Goal: Use online tool/utility: Utilize a website feature to perform a specific function

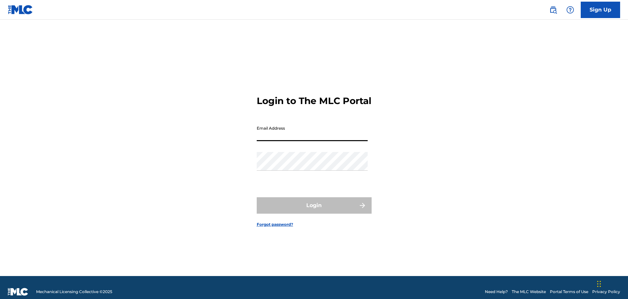
type input "[PERSON_NAME][EMAIL_ADDRESS][PERSON_NAME][DOMAIN_NAME]"
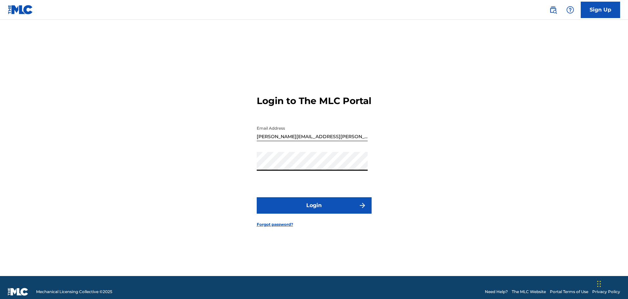
click at [300, 213] on button "Login" at bounding box center [314, 205] width 115 height 16
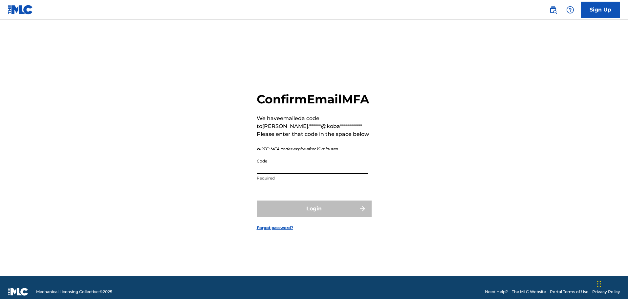
click at [305, 174] on input "Code" at bounding box center [312, 164] width 111 height 19
paste input "003311"
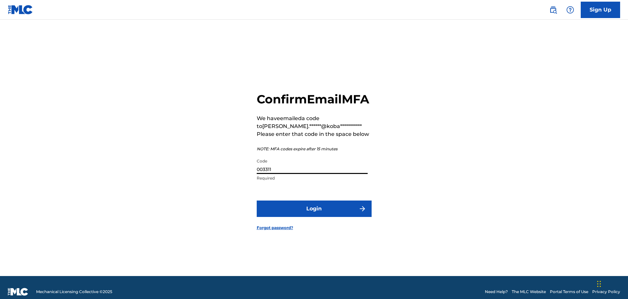
type input "003311"
click at [257, 201] on button "Login" at bounding box center [314, 209] width 115 height 16
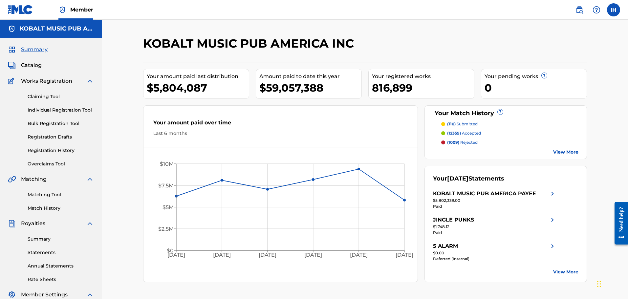
click at [51, 165] on link "Overclaims Tool" at bounding box center [61, 164] width 66 height 7
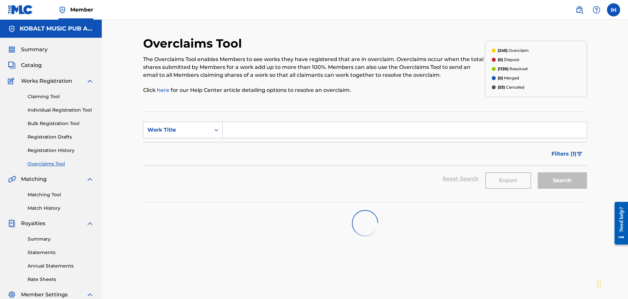
click at [581, 12] on img at bounding box center [580, 10] width 8 height 8
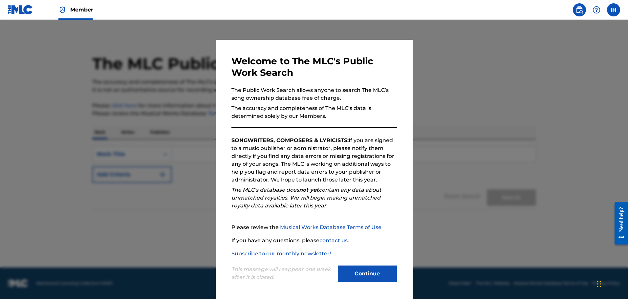
scroll to position [1, 0]
click at [371, 278] on button "Continue" at bounding box center [367, 273] width 59 height 16
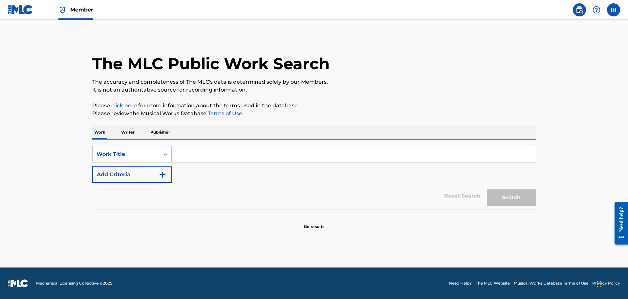
click at [595, 8] on img at bounding box center [597, 10] width 8 height 8
click at [581, 10] on img at bounding box center [580, 10] width 8 height 8
